Goal: Task Accomplishment & Management: Complete application form

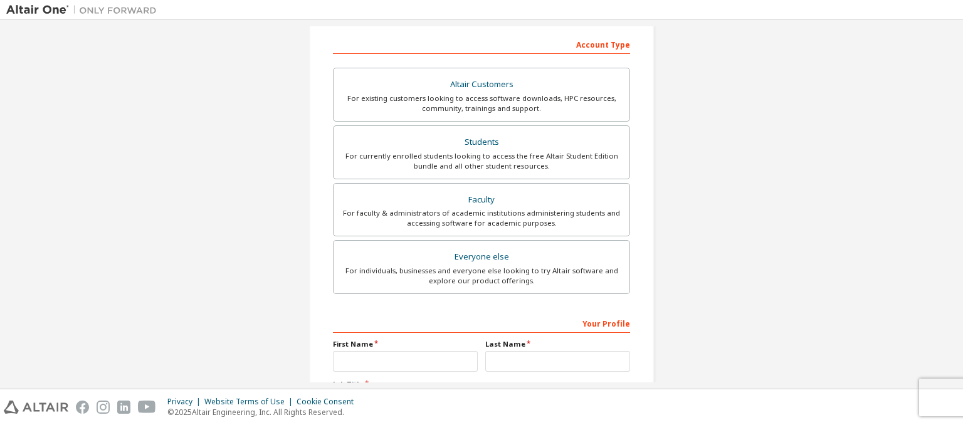
scroll to position [103, 0]
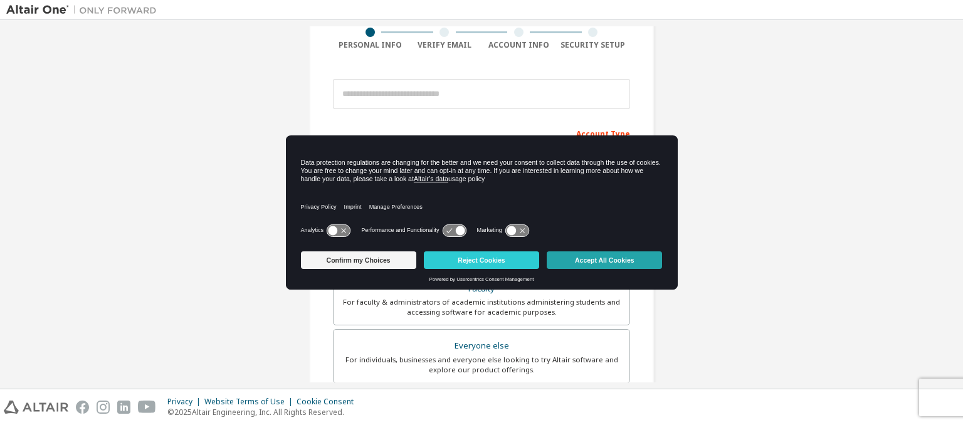
click at [609, 256] on button "Accept All Cookies" at bounding box center [603, 260] width 115 height 18
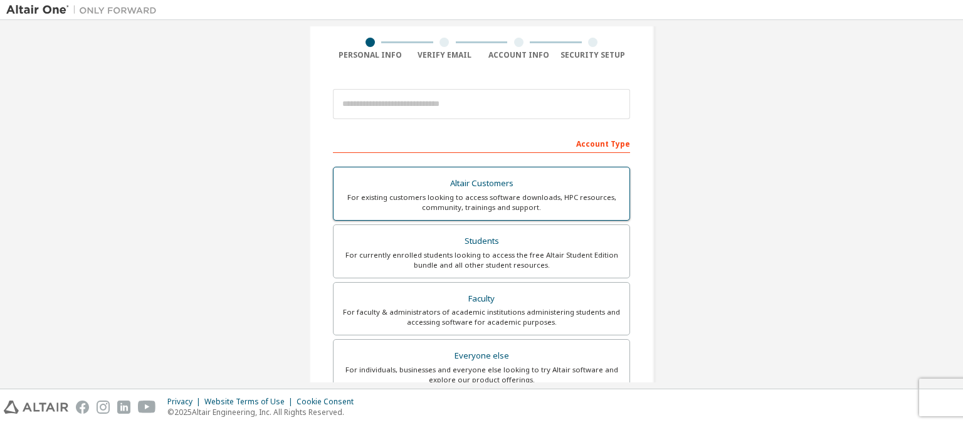
scroll to position [93, 0]
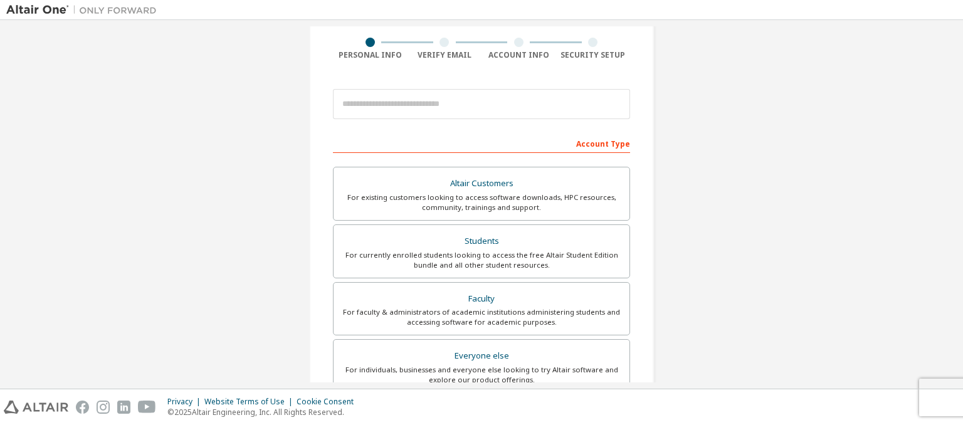
click at [532, 121] on div at bounding box center [481, 104] width 297 height 43
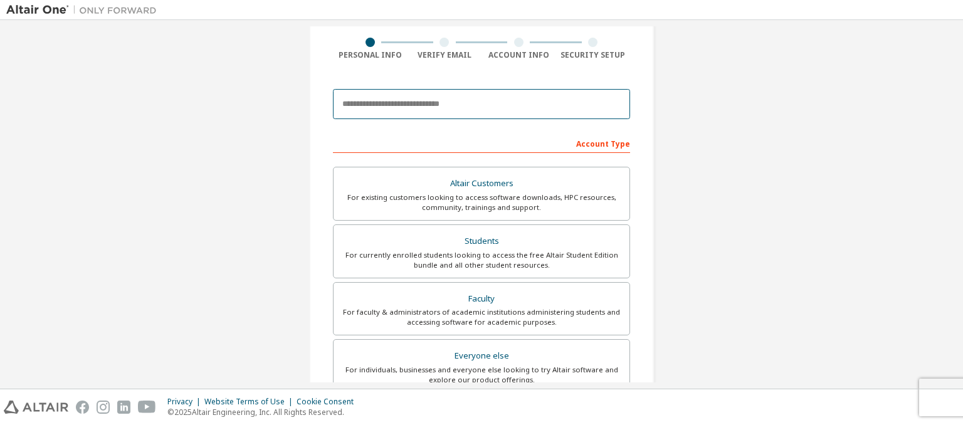
click at [519, 105] on input "email" at bounding box center [481, 104] width 297 height 30
type input "**********"
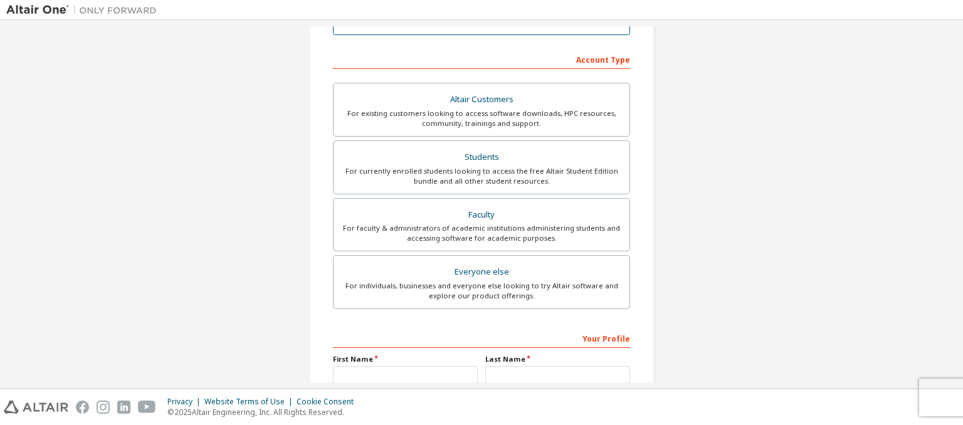
scroll to position [175, 0]
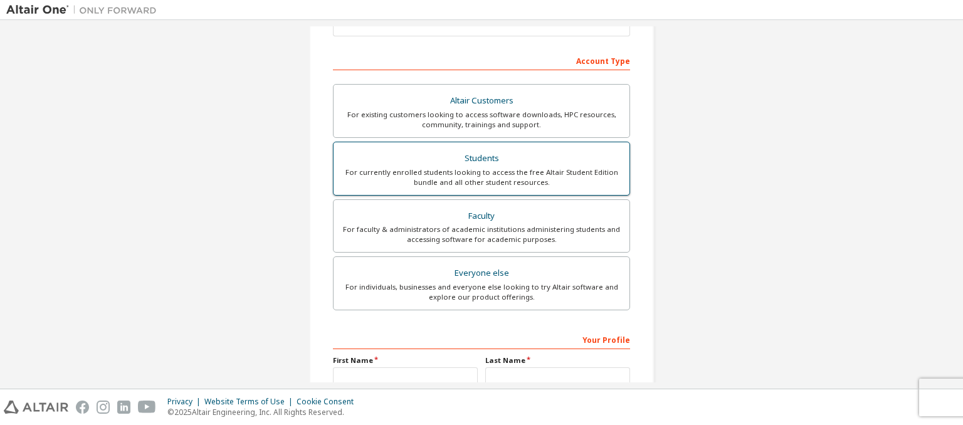
click at [487, 157] on div "Students" at bounding box center [481, 159] width 281 height 18
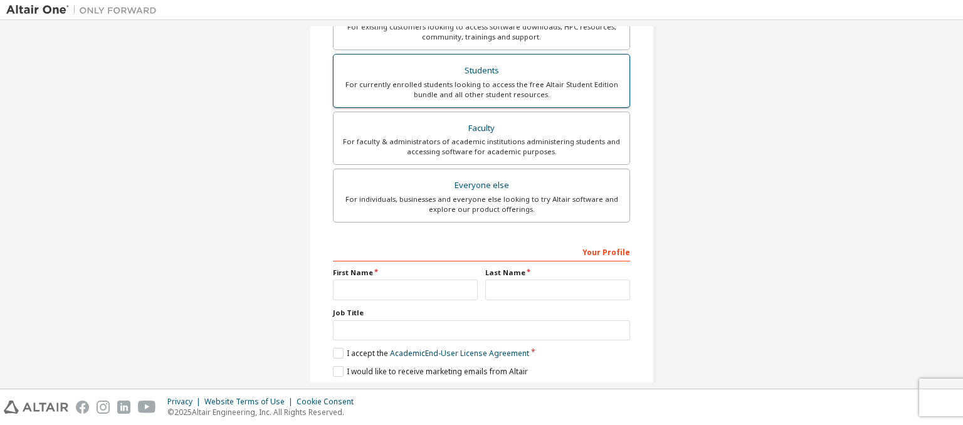
scroll to position [305, 0]
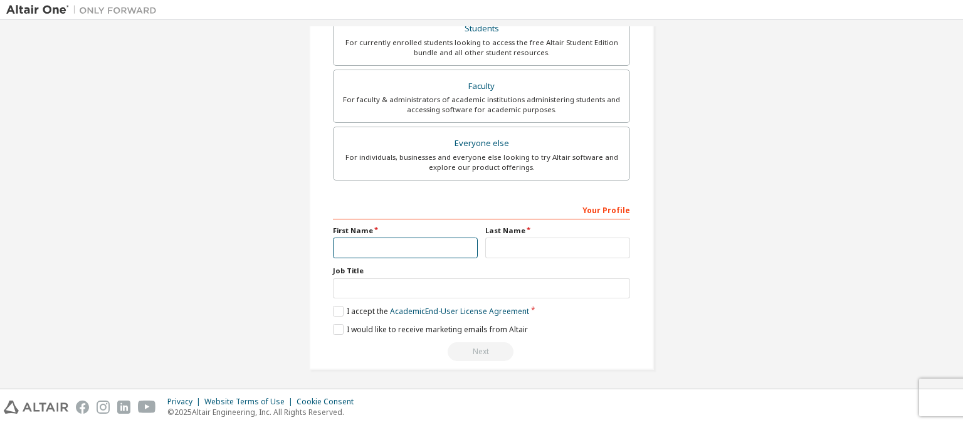
click at [423, 251] on input "text" at bounding box center [405, 248] width 145 height 21
type input "**********"
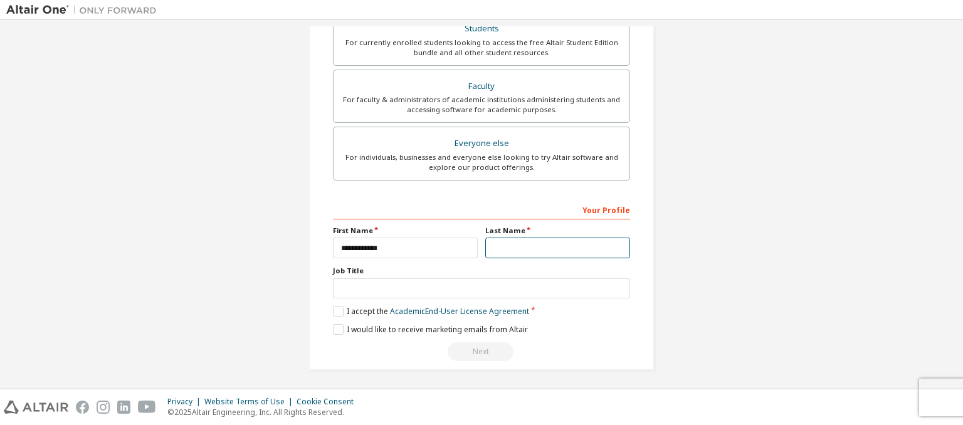
click at [511, 251] on input "text" at bounding box center [557, 248] width 145 height 21
type input "**********"
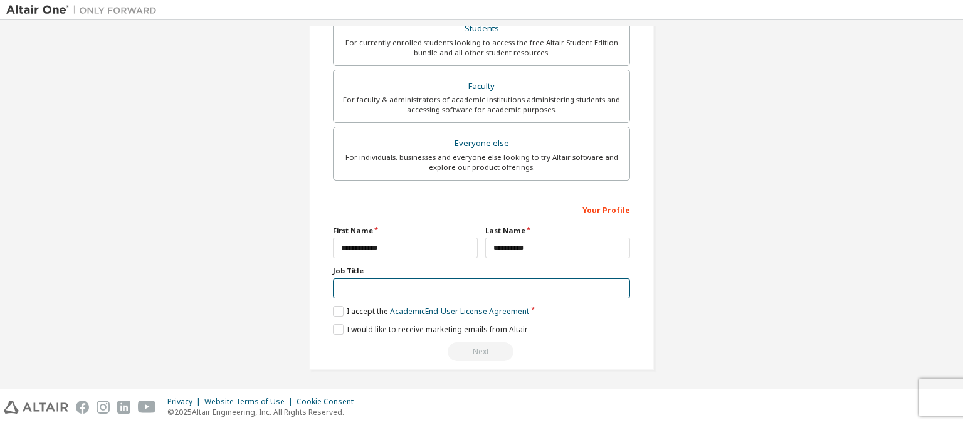
click at [491, 291] on input "text" at bounding box center [481, 288] width 297 height 21
type input "*******"
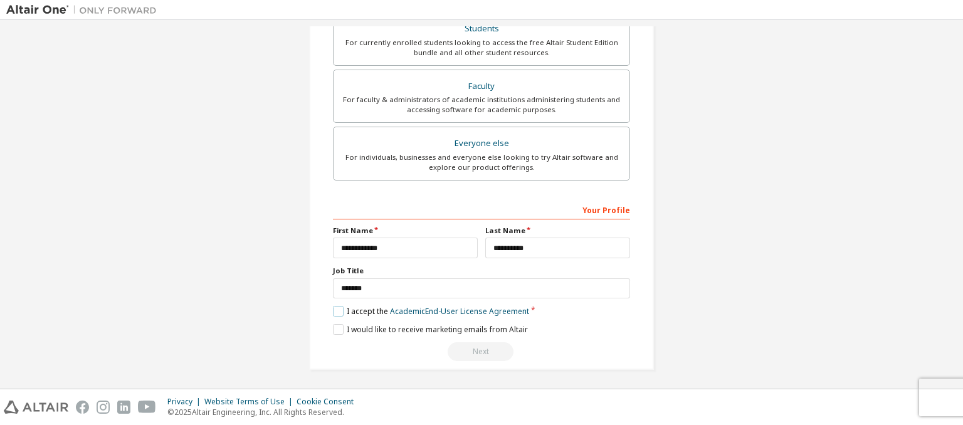
click at [374, 312] on label "I accept the Academic End-User License Agreement" at bounding box center [431, 311] width 196 height 11
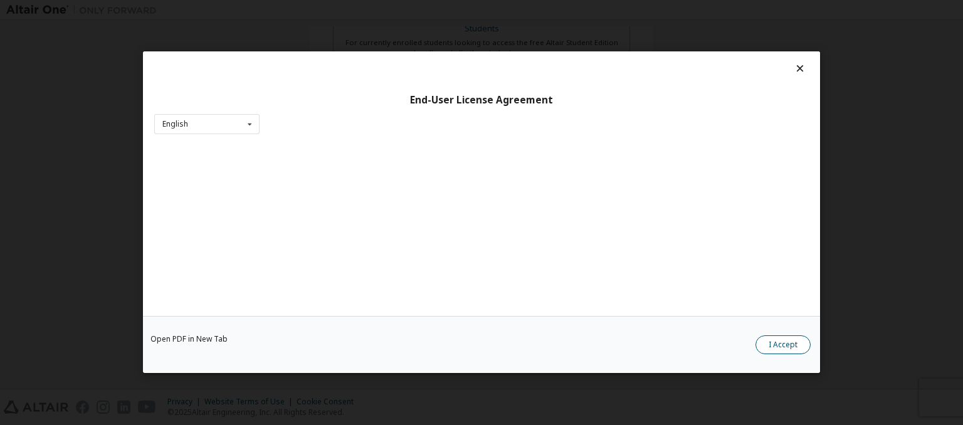
click at [777, 349] on button "I Accept" at bounding box center [782, 345] width 55 height 19
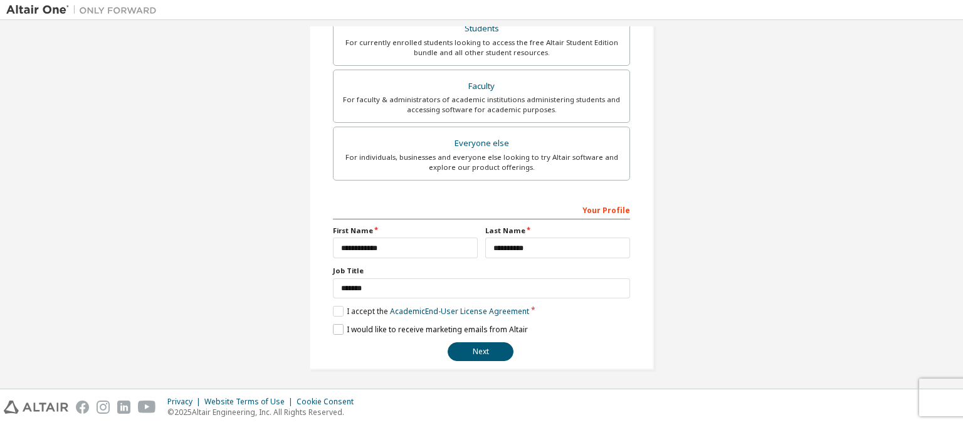
click at [336, 327] on label "I would like to receive marketing emails from Altair" at bounding box center [430, 329] width 195 height 11
click at [489, 347] on button "Next" at bounding box center [480, 351] width 66 height 19
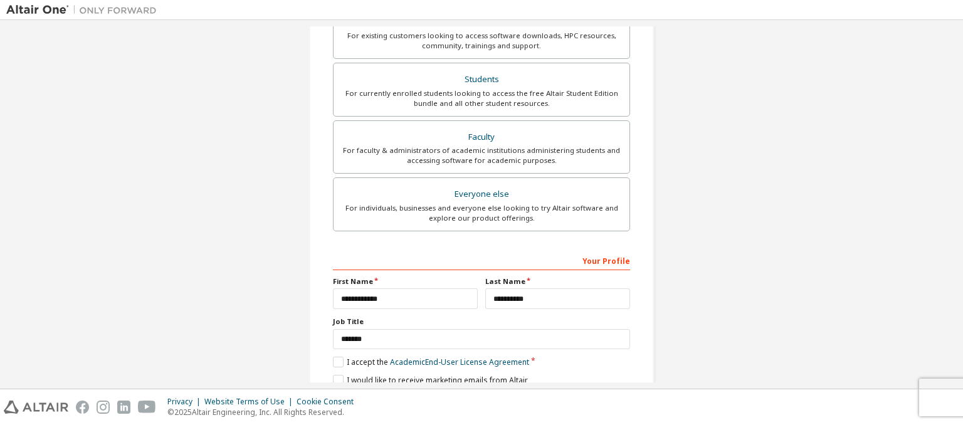
scroll to position [0, 0]
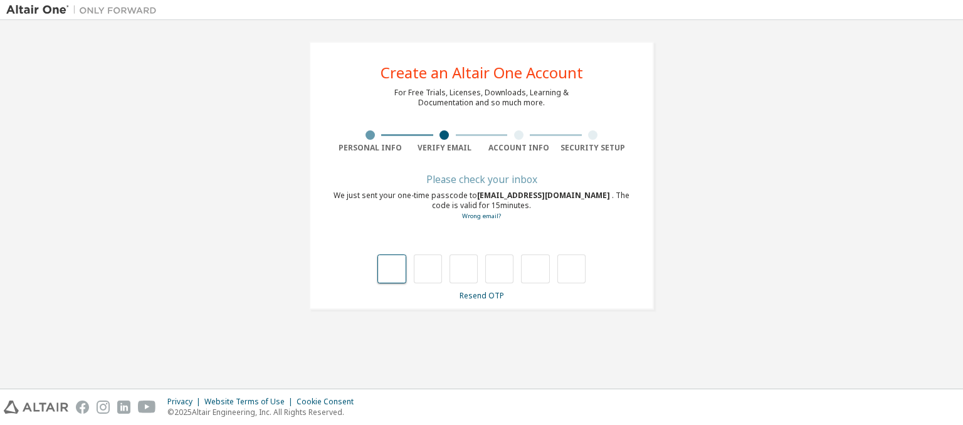
type input "*"
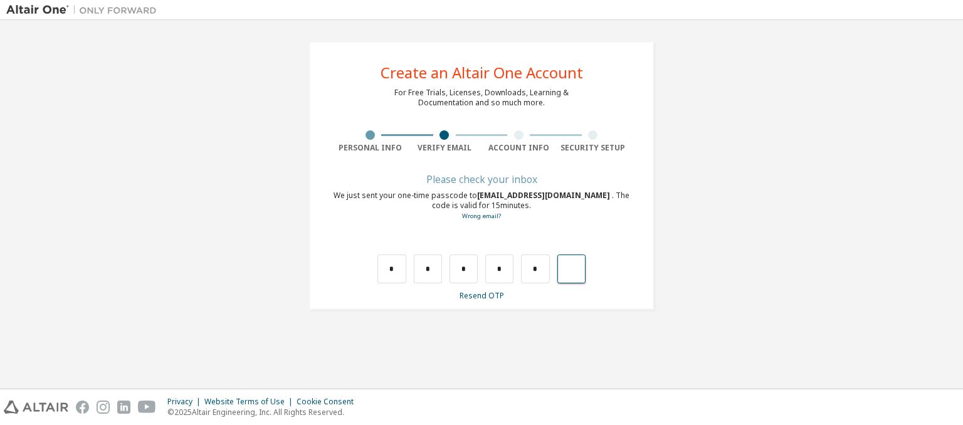
type input "*"
